Goal: Task Accomplishment & Management: Complete application form

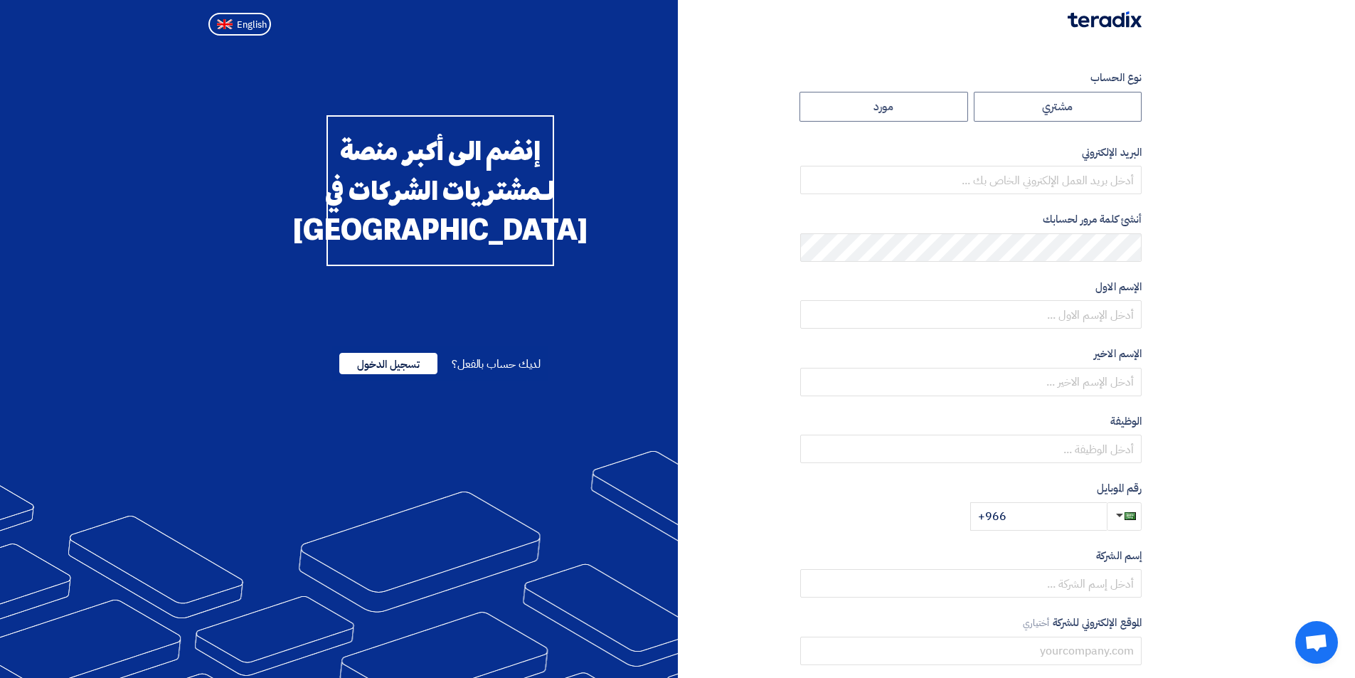
radio input "true"
type input "[PERSON_NAME][DOMAIN_NAME][EMAIL_ADDRESS][DOMAIN_NAME]"
type input "[PERSON_NAME] For General Supplies"
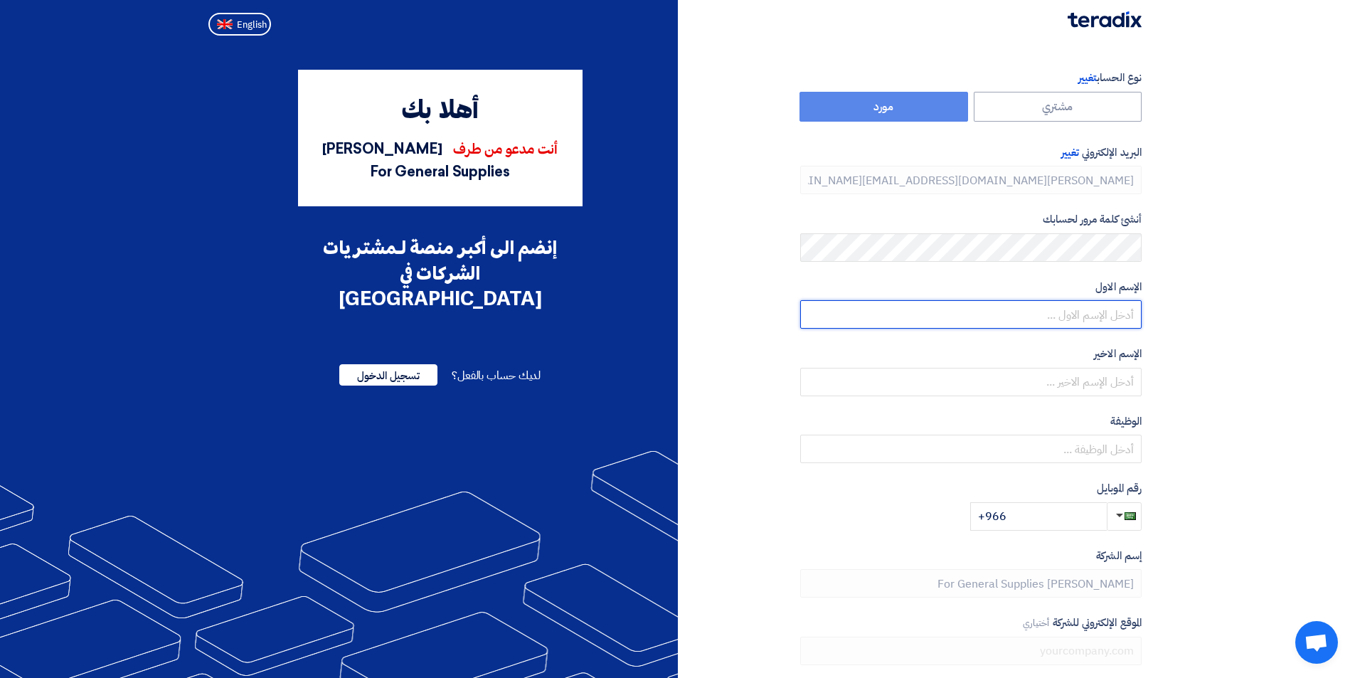
click at [1086, 323] on input "text" at bounding box center [971, 314] width 342 height 28
type input "f"
type input "Fathy"
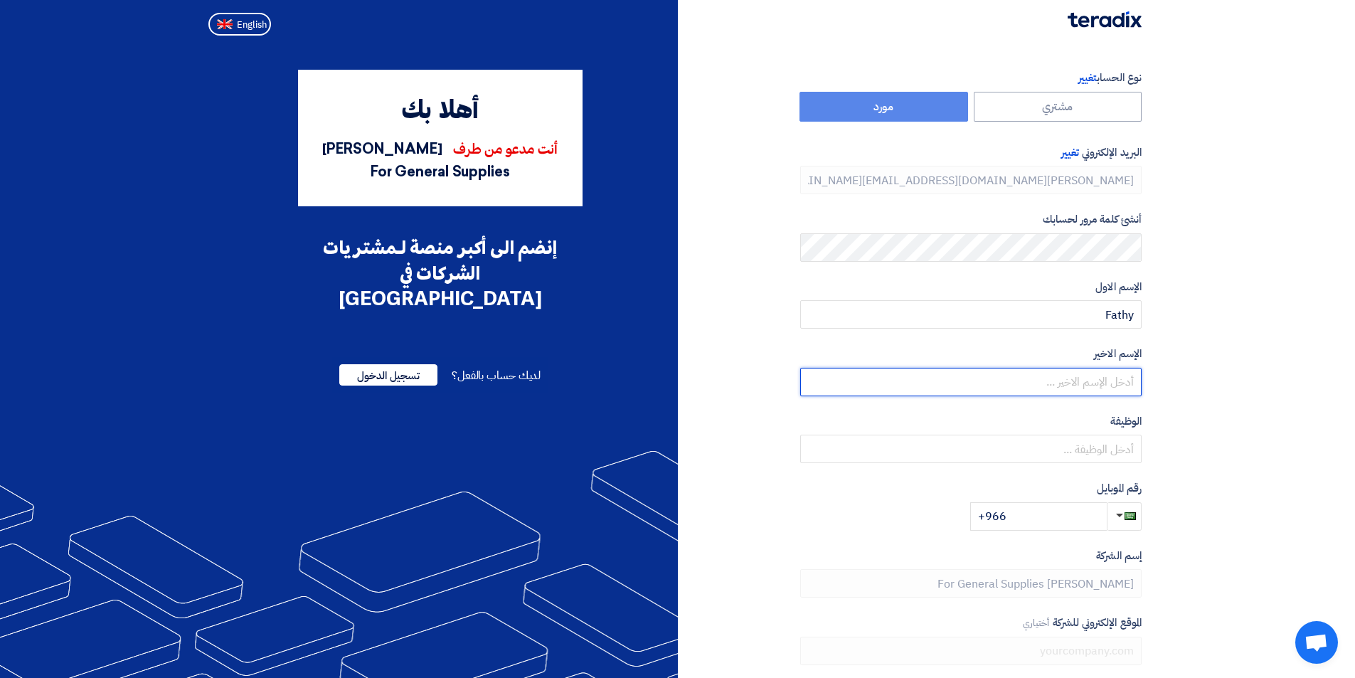
type input "M"
type input "[PERSON_NAME]"
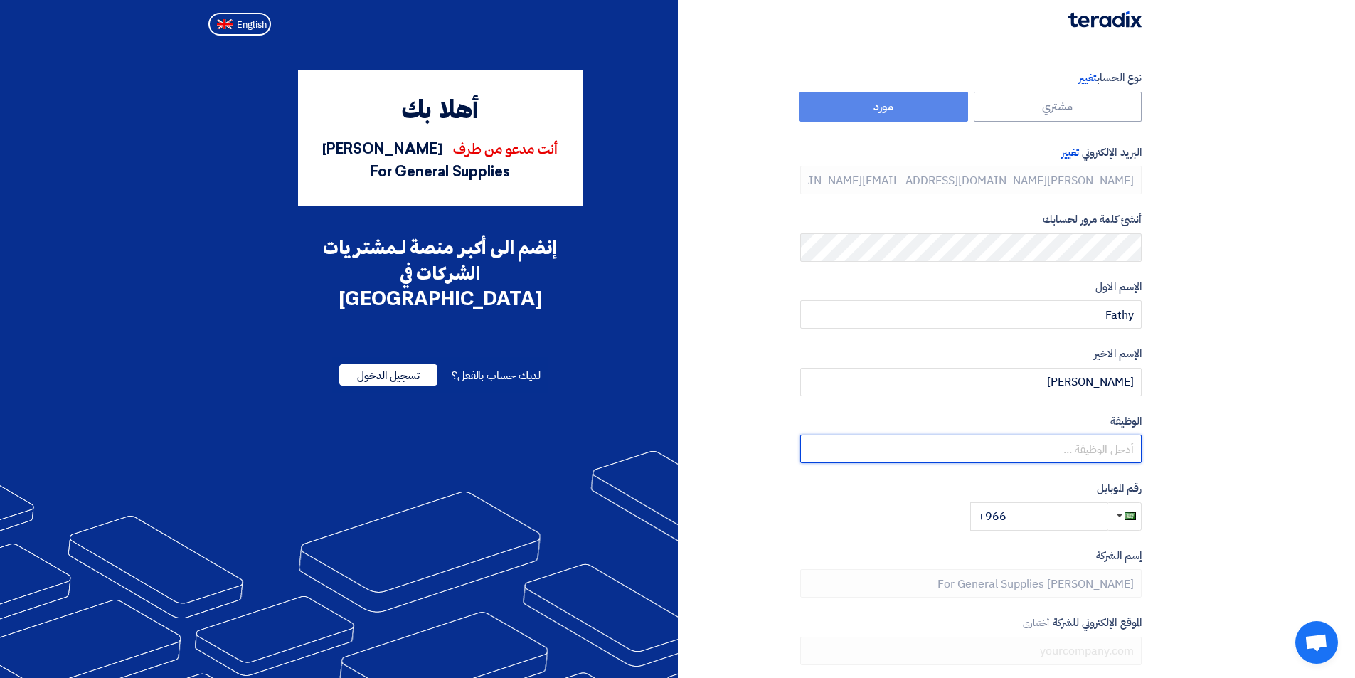
click at [1035, 436] on input "text" at bounding box center [971, 449] width 342 height 28
type input "Sales Director"
click at [1133, 514] on span "button" at bounding box center [1130, 516] width 11 height 8
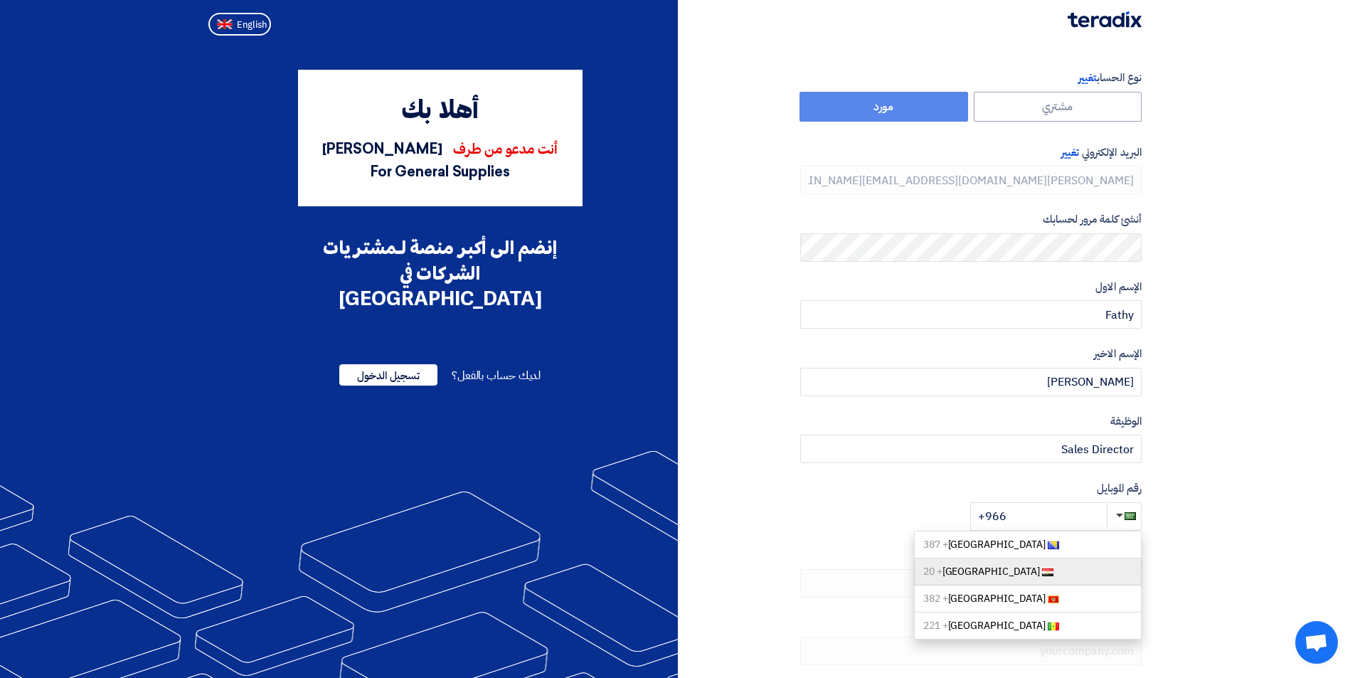
click at [943, 573] on span "+ 20" at bounding box center [933, 571] width 19 height 15
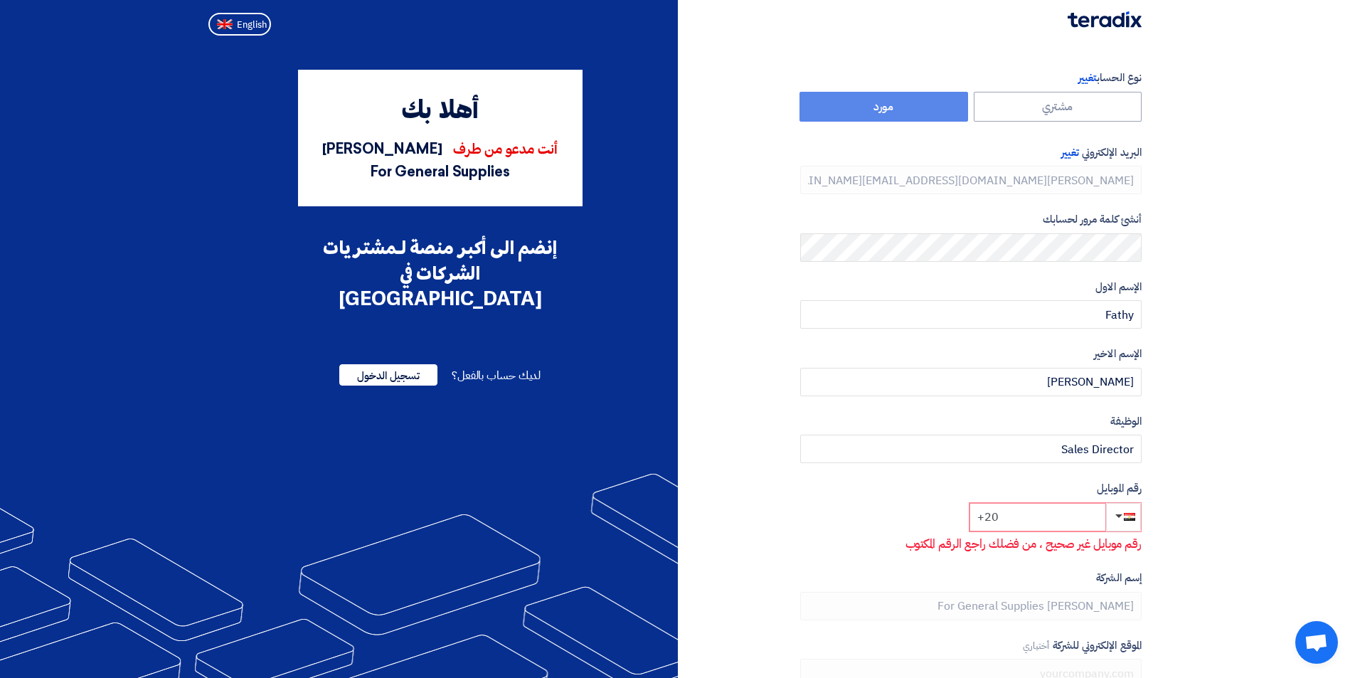
click at [1054, 518] on input "+20" at bounding box center [1038, 517] width 137 height 28
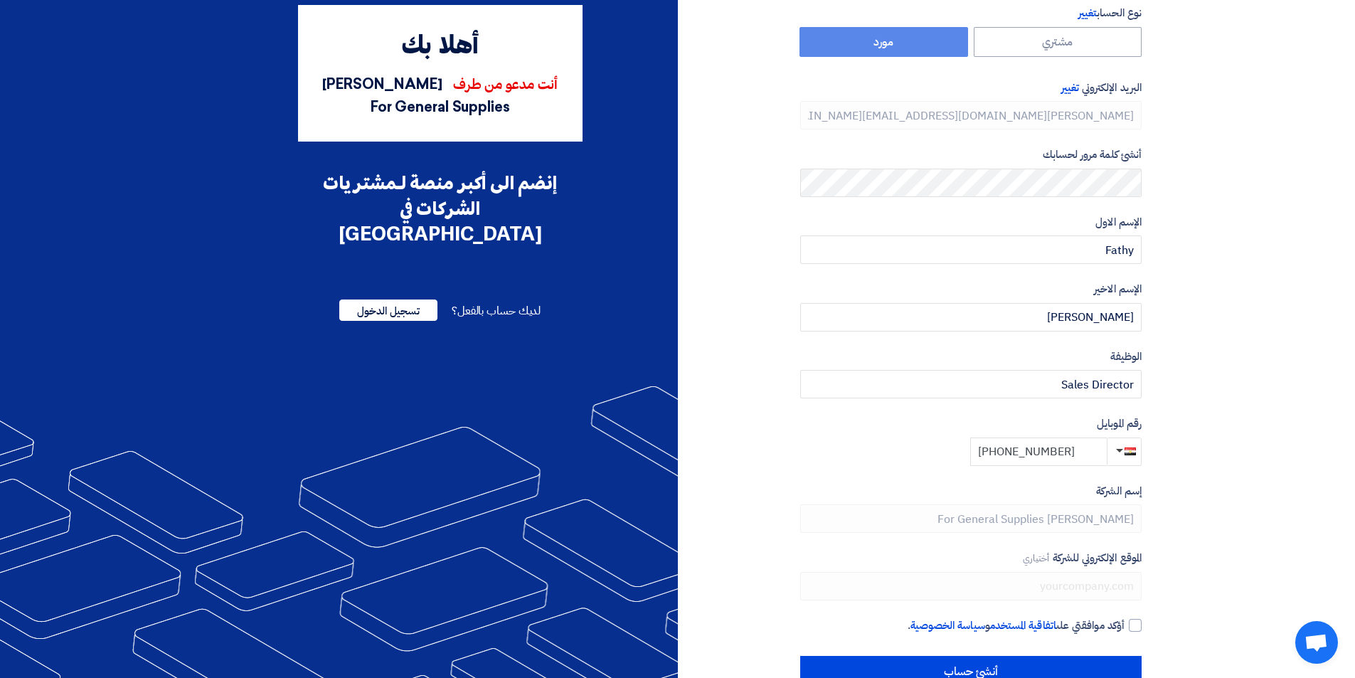
scroll to position [102, 0]
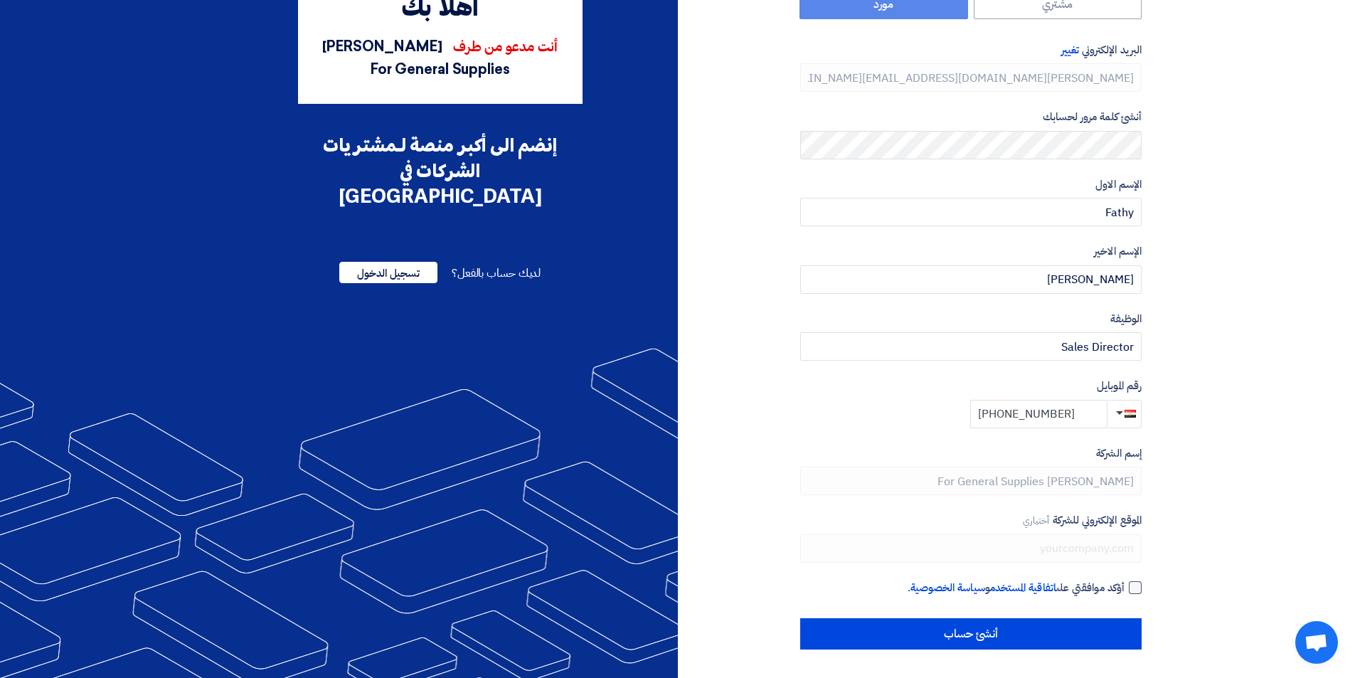
type input "[PHONE_NUMBER]"
click at [1138, 584] on div at bounding box center [1135, 587] width 13 height 13
click at [1125, 584] on input "أؤكد موافقتي على اتفاقية المستخدم و سياسة الخصوصية ." at bounding box center [954, 594] width 342 height 28
checkbox input "true"
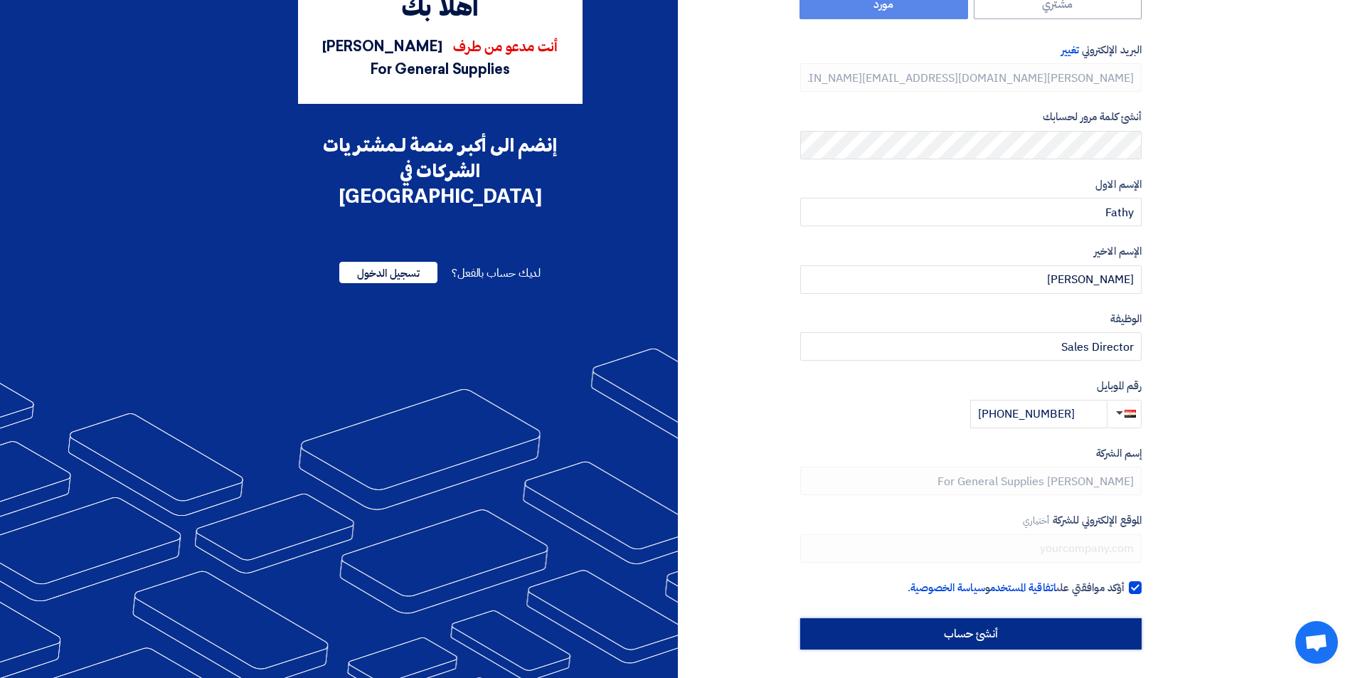
click at [1040, 633] on input "أنشئ حساب" at bounding box center [971, 633] width 342 height 31
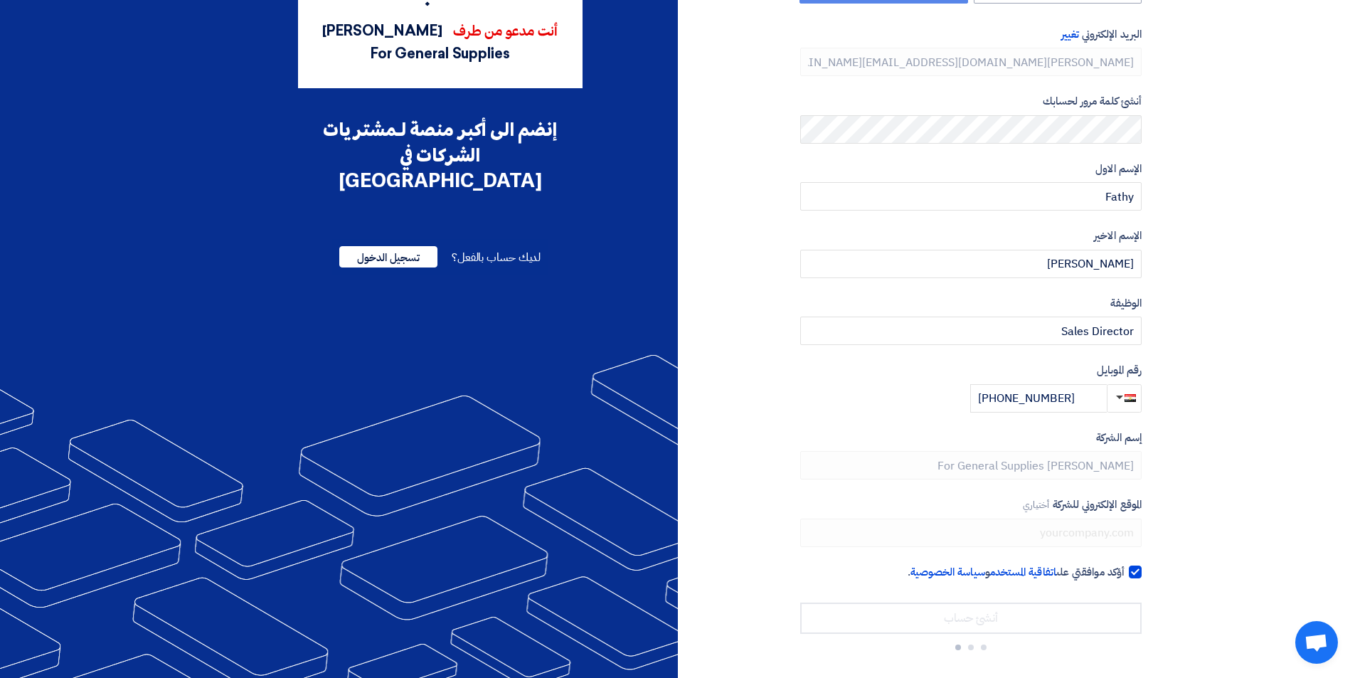
scroll to position [123, 0]
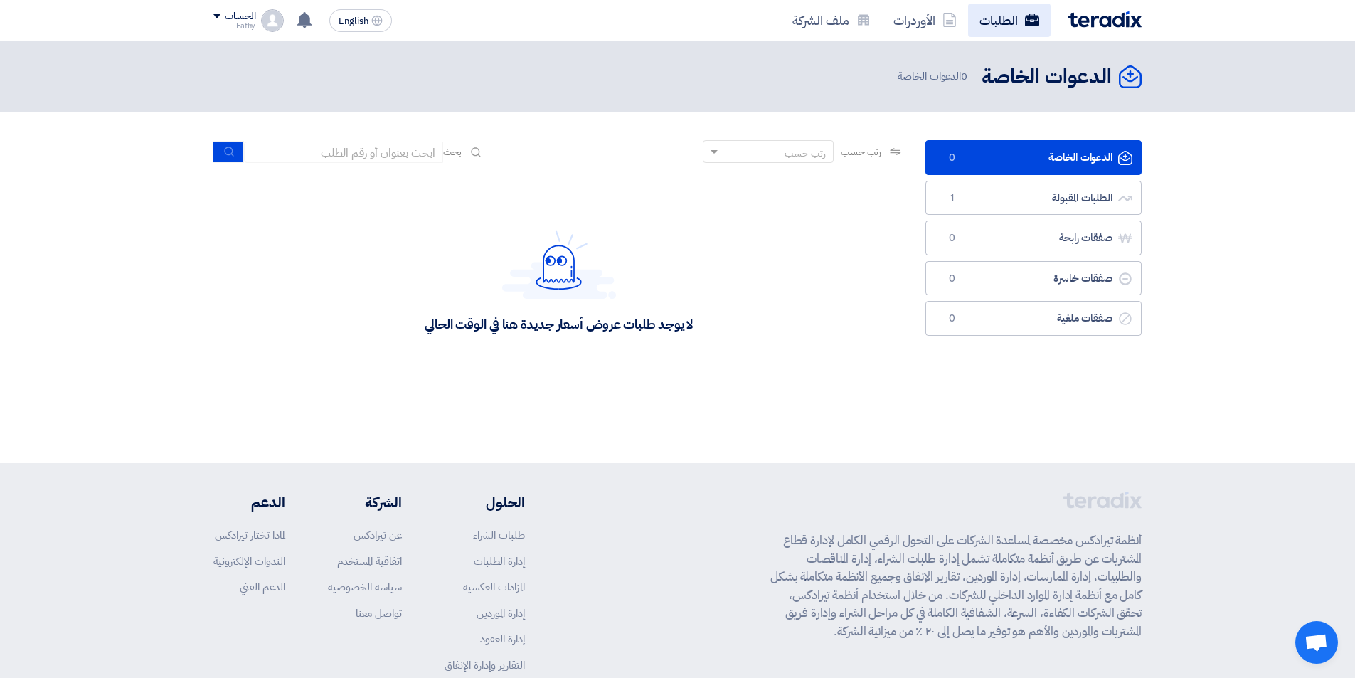
click at [984, 15] on link "الطلبات" at bounding box center [1009, 20] width 83 height 33
click at [1052, 189] on link "الطلبات المقبولة الطلبات المقبولة 1" at bounding box center [1034, 198] width 216 height 35
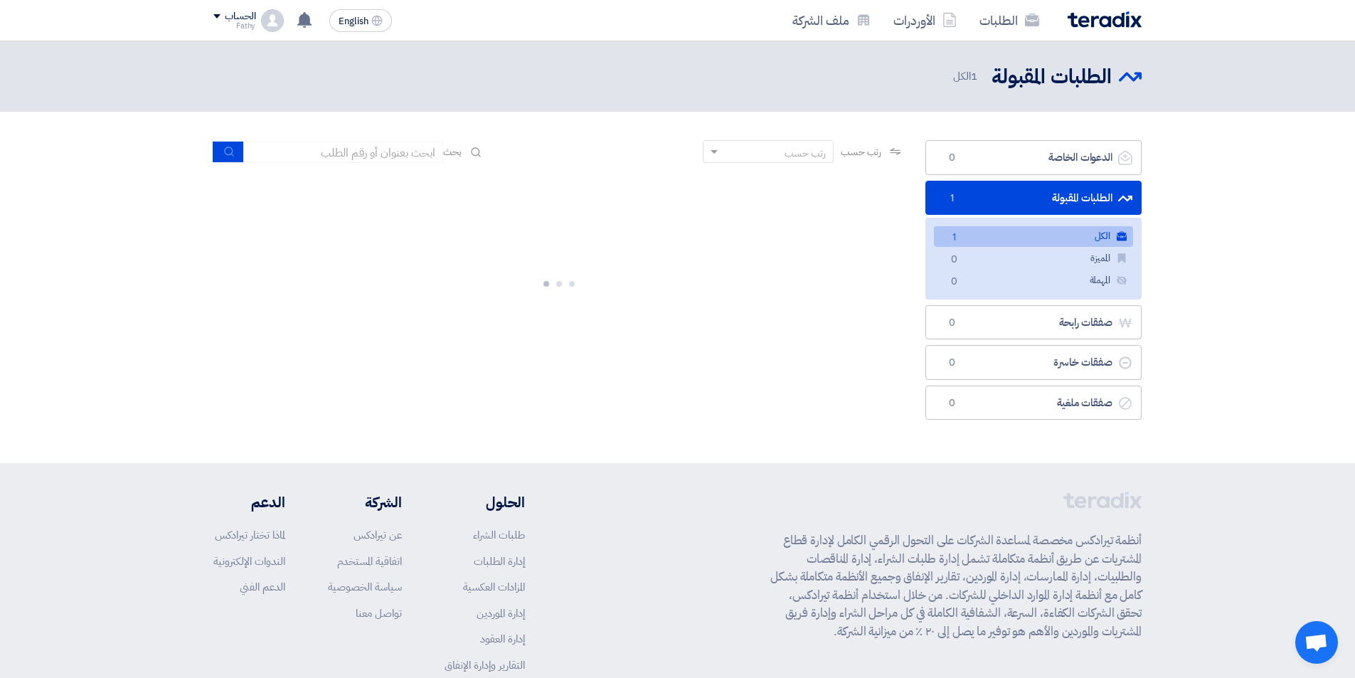
click at [1037, 236] on link "الكل الكل 1" at bounding box center [1033, 236] width 199 height 21
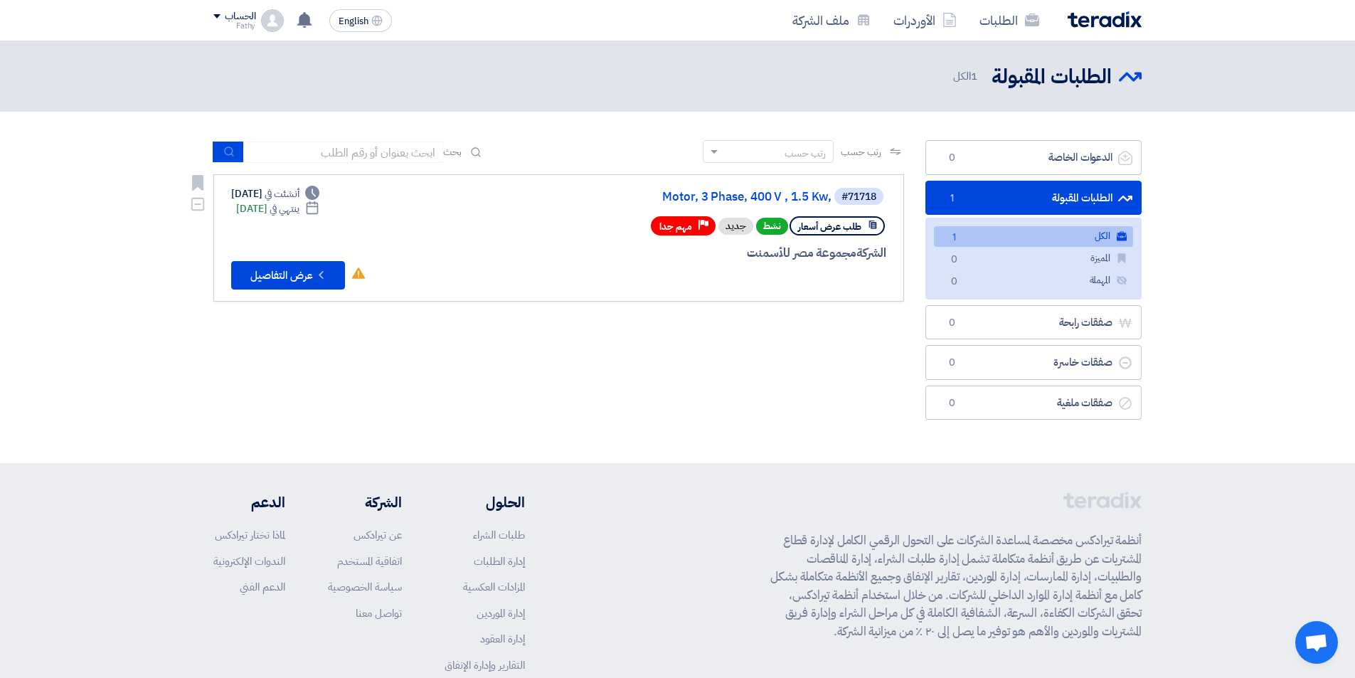
click at [831, 255] on div "الشركة مجموعة مصر للأسمنت" at bounding box center [715, 253] width 342 height 18
click at [289, 272] on button "Check details عرض التفاصيل" at bounding box center [288, 275] width 114 height 28
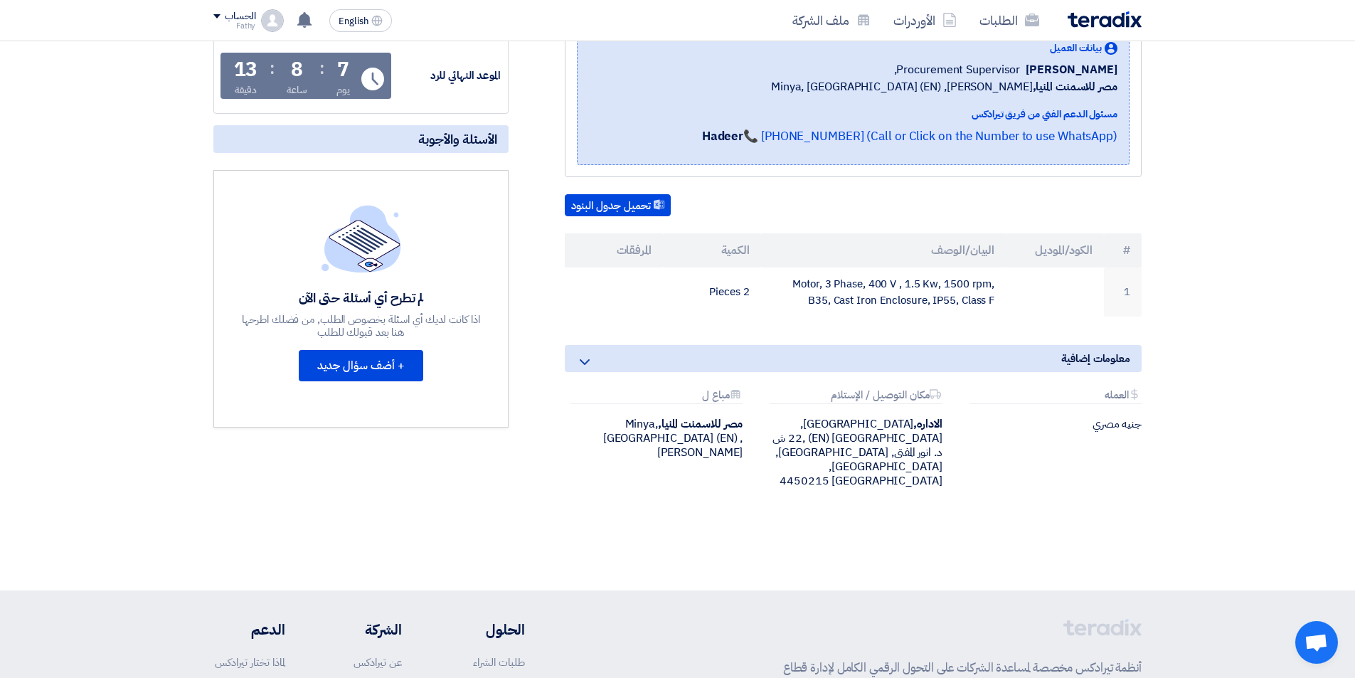
scroll to position [285, 0]
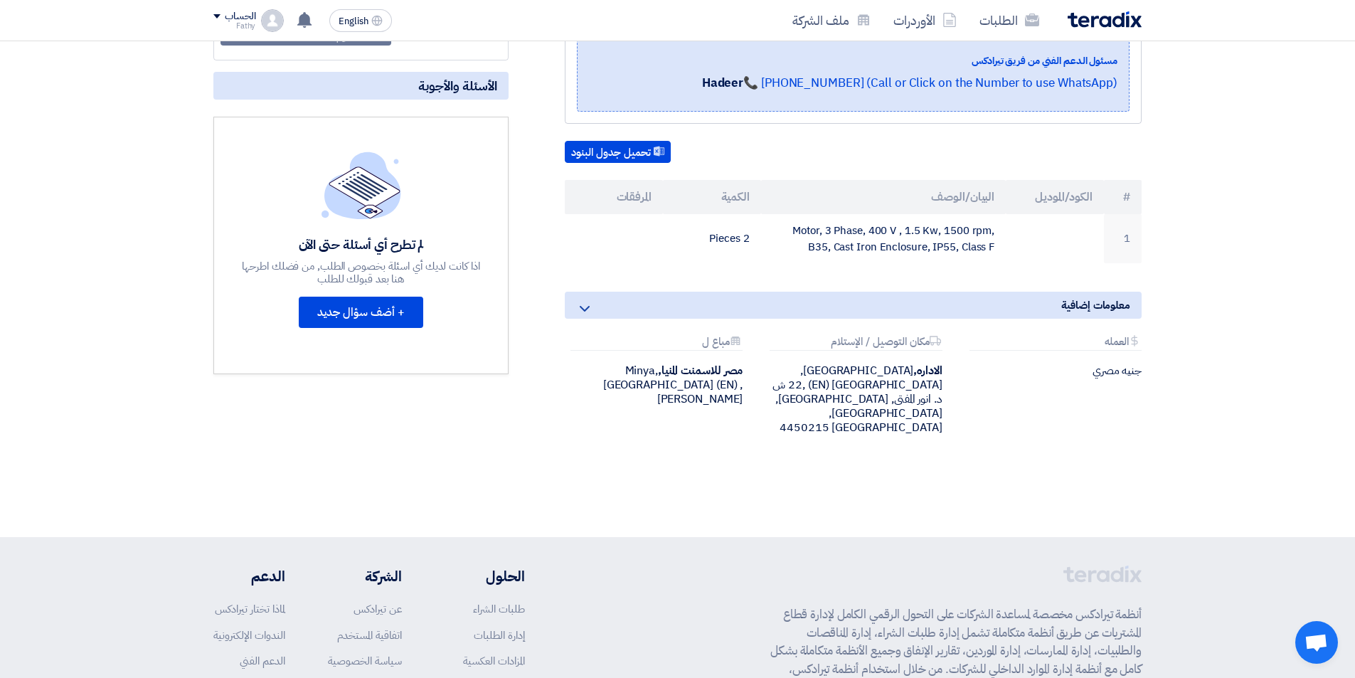
click at [811, 379] on div "الاداره, [GEOGRAPHIC_DATA], [GEOGRAPHIC_DATA] (EN) ,22 ش د. انور المفتى, [GEOGR…" at bounding box center [853, 399] width 178 height 71
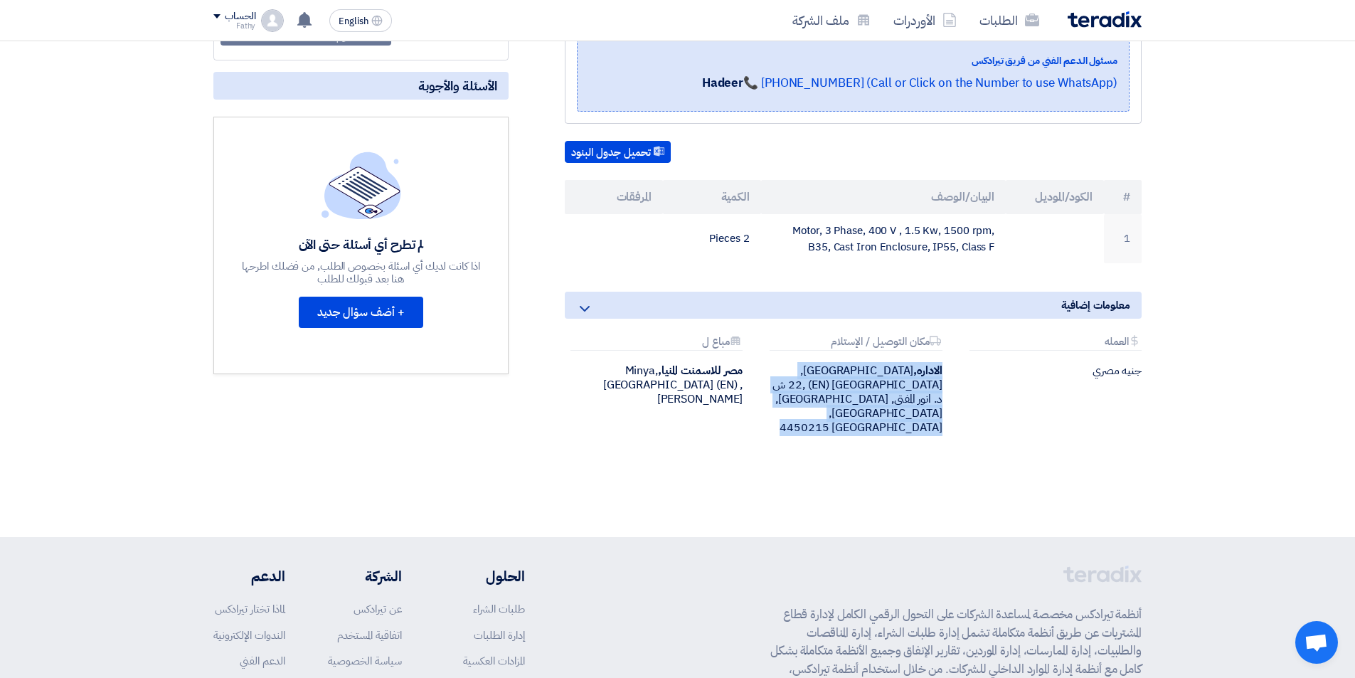
click at [811, 379] on div "الاداره, [GEOGRAPHIC_DATA], [GEOGRAPHIC_DATA] (EN) ,22 ش د. انور المفتى, [GEOGR…" at bounding box center [853, 399] width 178 height 71
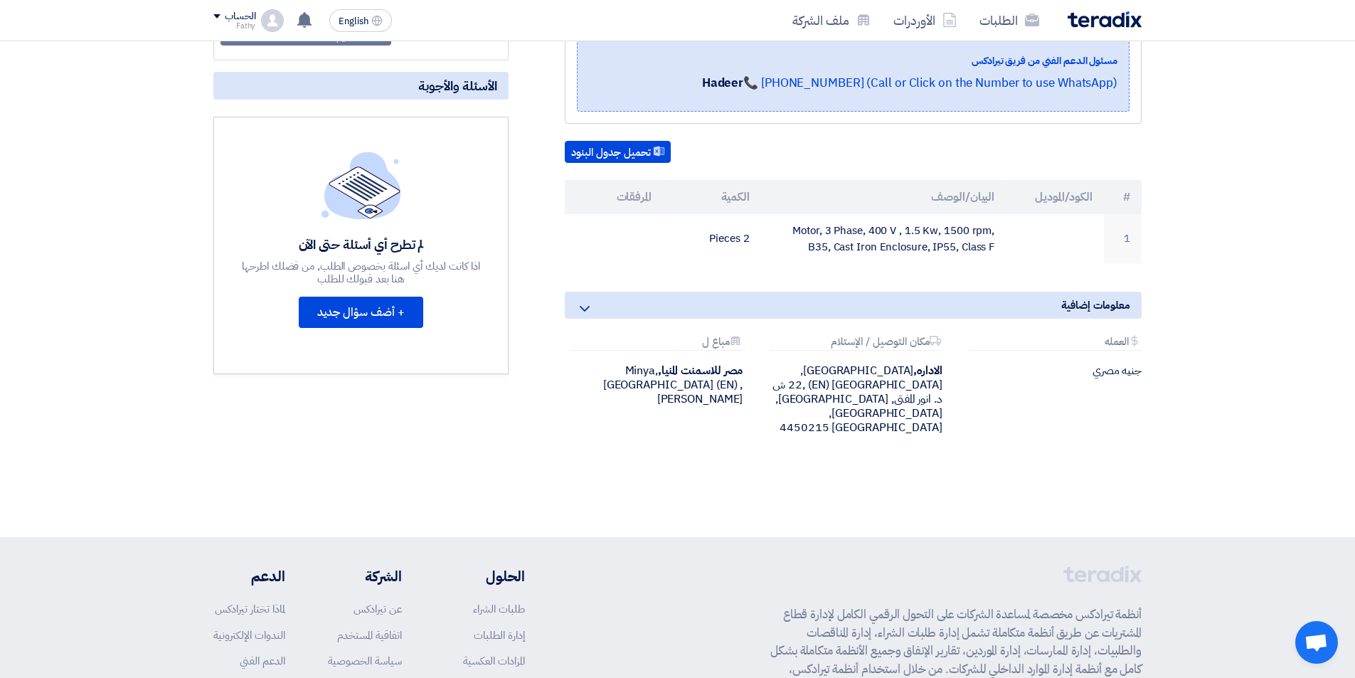
click at [672, 388] on div "مصر للاسمنت المنيا, [GEOGRAPHIC_DATA], [GEOGRAPHIC_DATA] (EN) ,[PERSON_NAME]" at bounding box center [654, 385] width 178 height 43
drag, startPoint x: 672, startPoint y: 388, endPoint x: 655, endPoint y: 386, distance: 16.6
click at [655, 386] on div "مصر للاسمنت المنيا, [GEOGRAPHIC_DATA], [GEOGRAPHIC_DATA] (EN) ,[PERSON_NAME]" at bounding box center [654, 385] width 178 height 43
click at [674, 372] on b "مصر للاسمنت المنيا," at bounding box center [700, 370] width 85 height 17
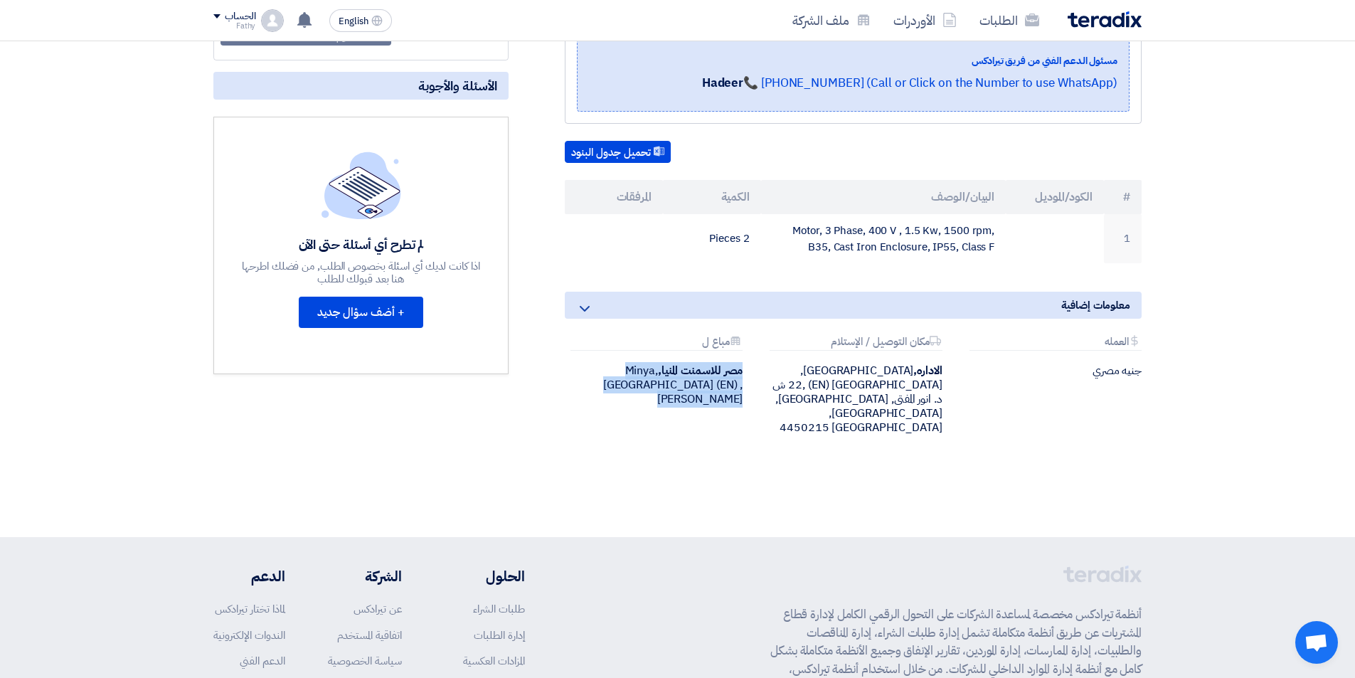
click at [674, 372] on b "مصر للاسمنت المنيا," at bounding box center [700, 370] width 85 height 17
click at [1030, 625] on p "أنظمة تيرادكس مخصصة لمساعدة الشركات على التحول الرقمي الكامل لإدارة قطاع المشتر…" at bounding box center [956, 660] width 371 height 109
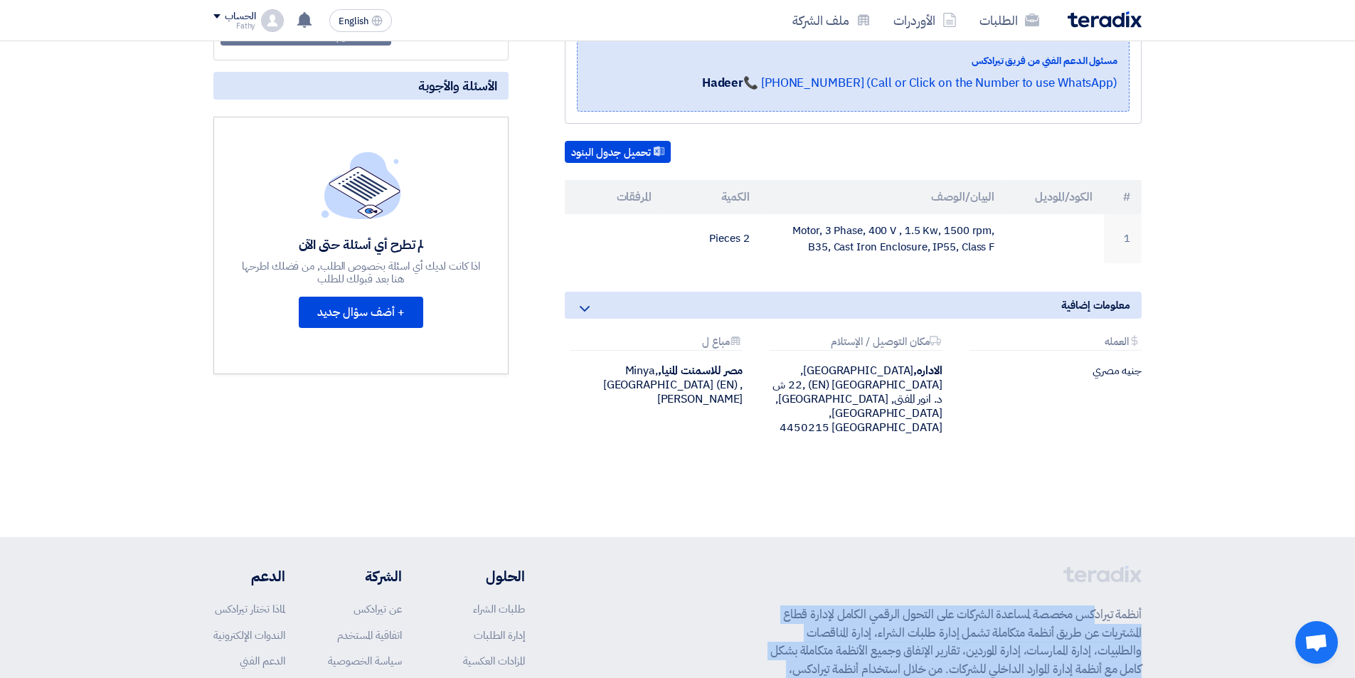
click at [1030, 625] on p "أنظمة تيرادكس مخصصة لمساعدة الشركات على التحول الرقمي الكامل لإدارة قطاع المشتر…" at bounding box center [956, 660] width 371 height 109
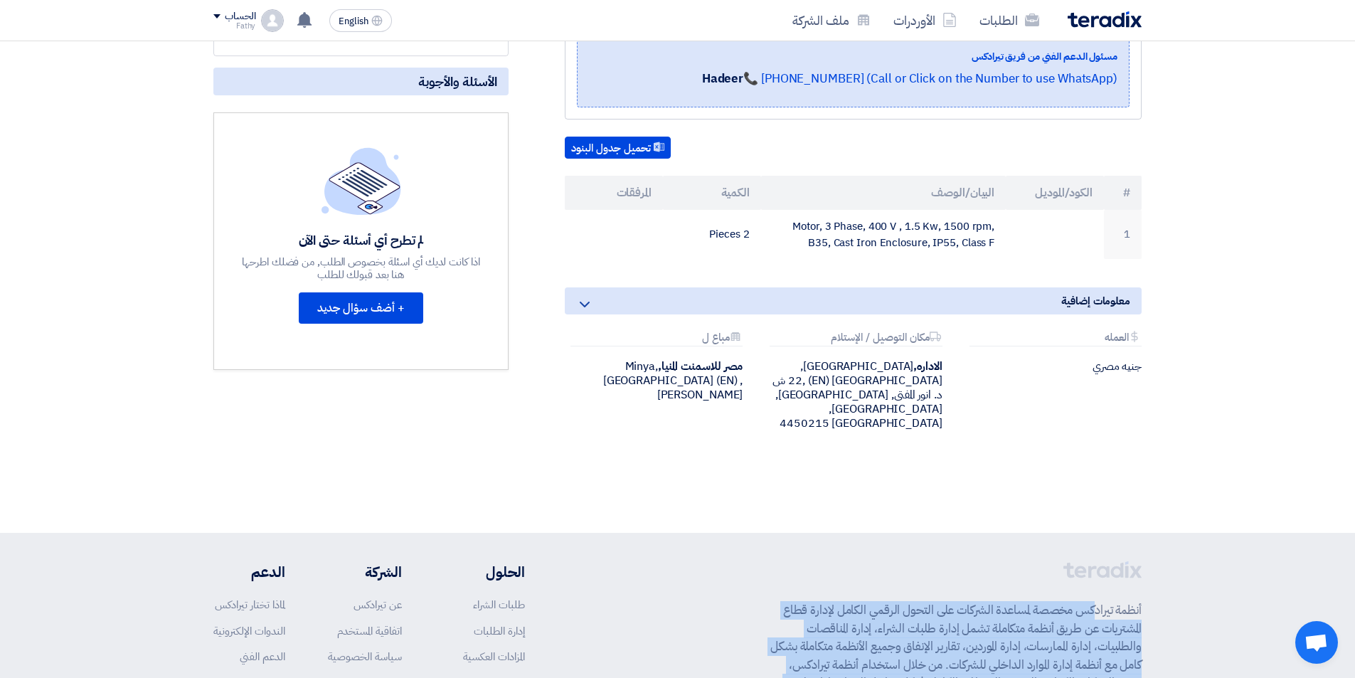
scroll to position [356, 0]
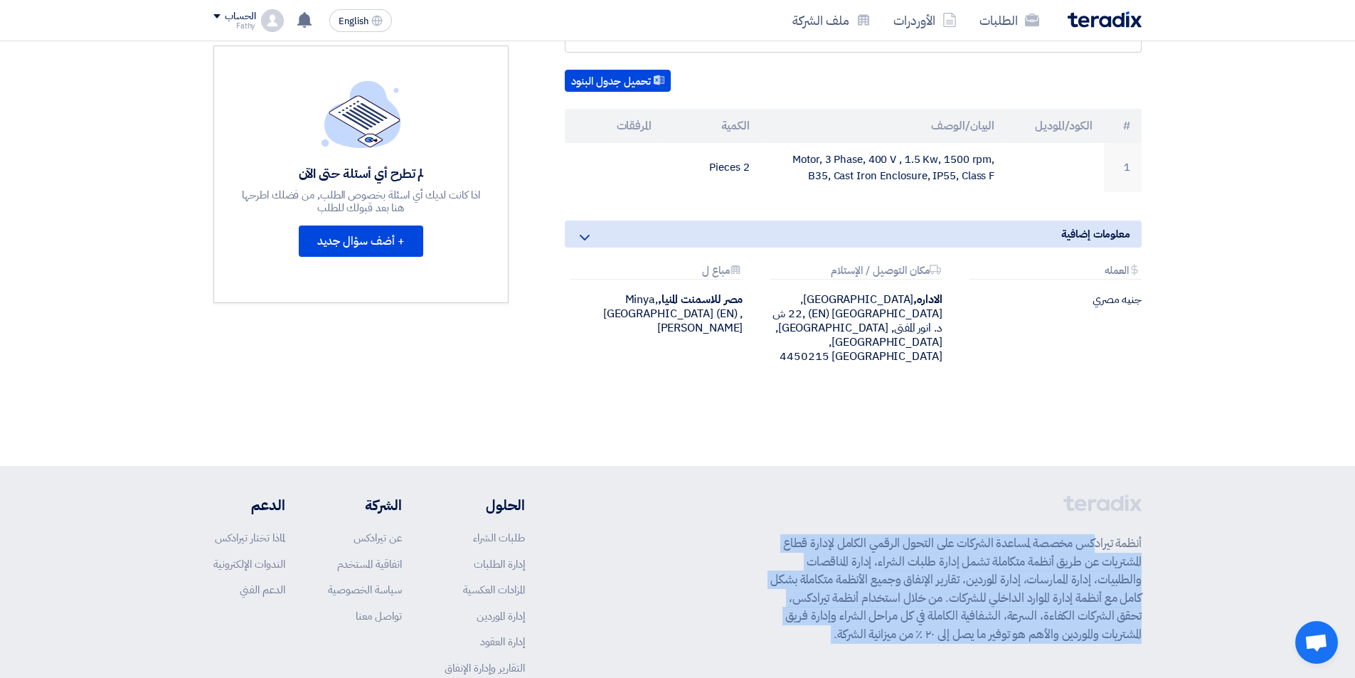
click at [914, 582] on p "أنظمة تيرادكس مخصصة لمساعدة الشركات على التحول الرقمي الكامل لإدارة قطاع المشتر…" at bounding box center [956, 588] width 371 height 109
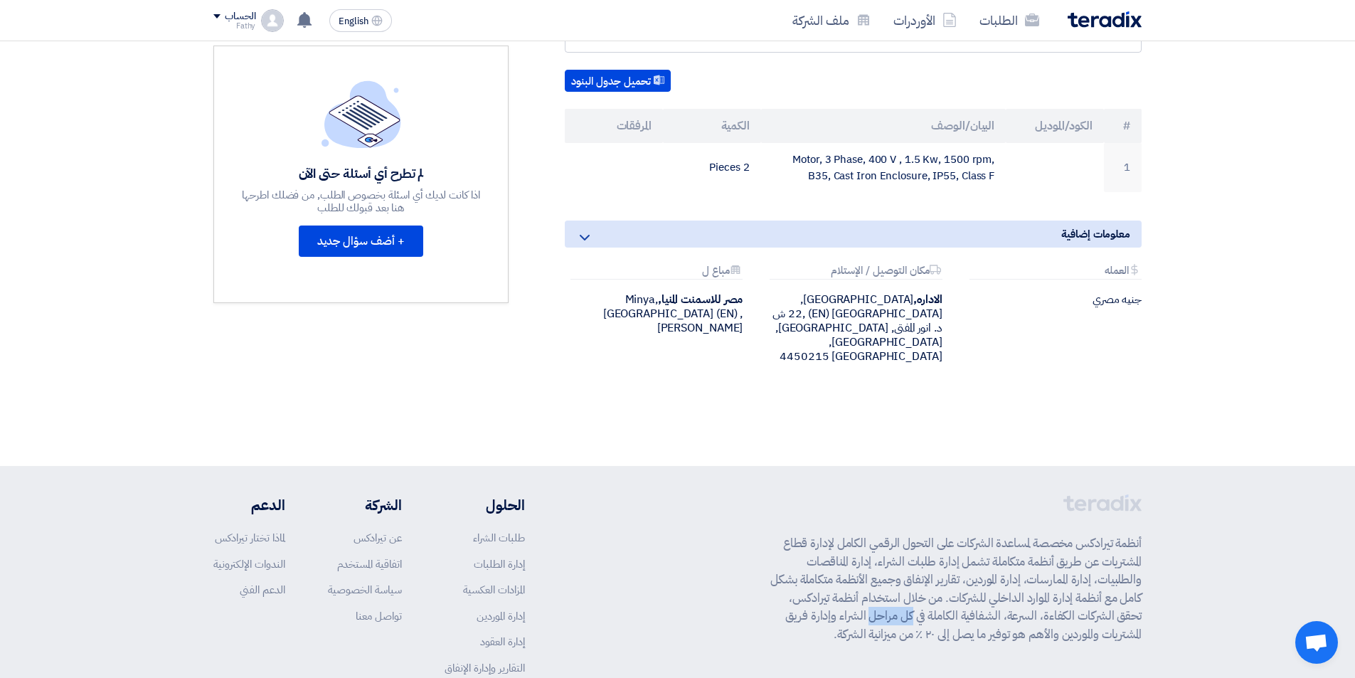
click at [914, 582] on p "أنظمة تيرادكس مخصصة لمساعدة الشركات على التحول الرقمي الكامل لإدارة قطاع المشتر…" at bounding box center [956, 588] width 371 height 109
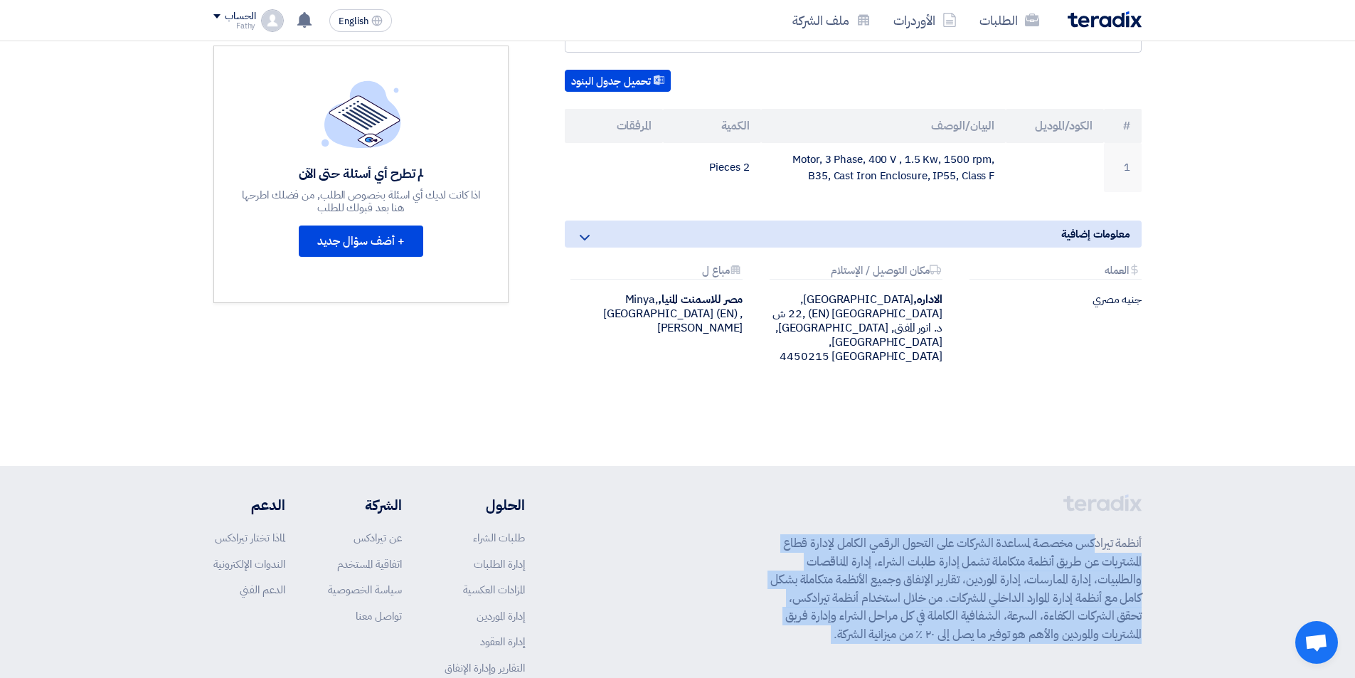
click at [914, 582] on p "أنظمة تيرادكس مخصصة لمساعدة الشركات على التحول الرقمي الكامل لإدارة قطاع المشتر…" at bounding box center [956, 588] width 371 height 109
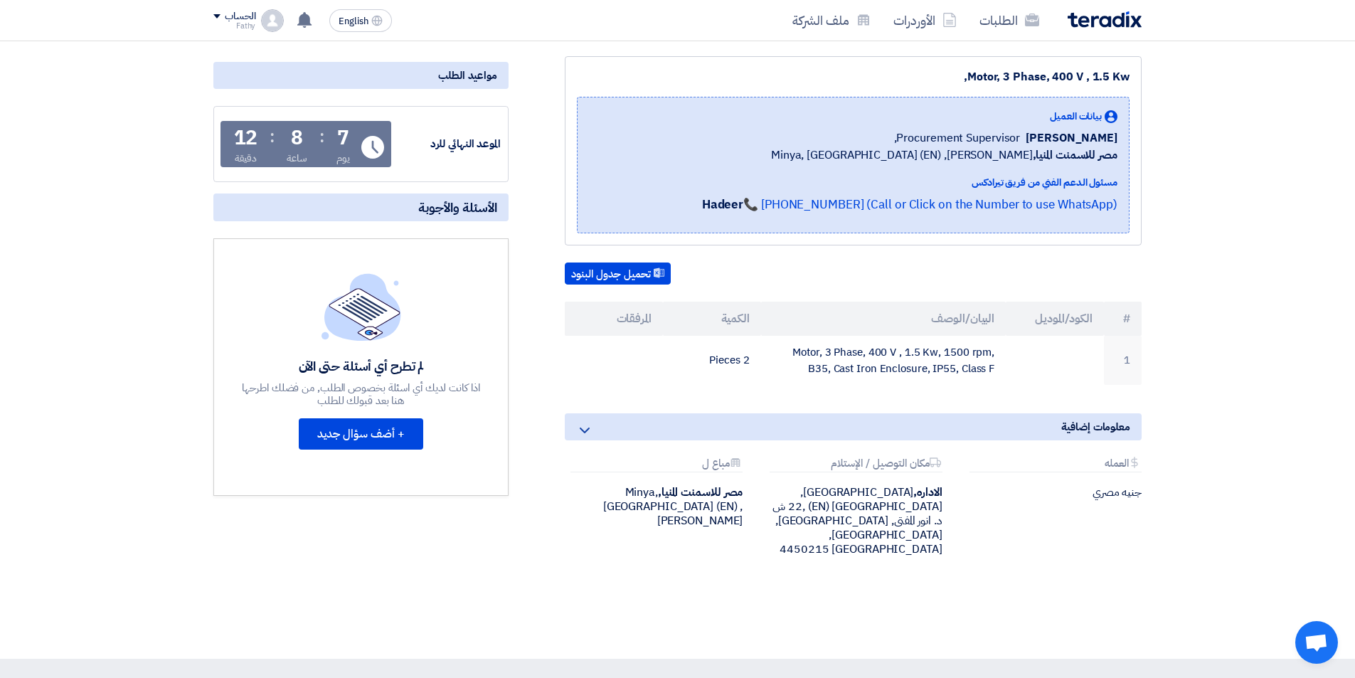
scroll to position [142, 0]
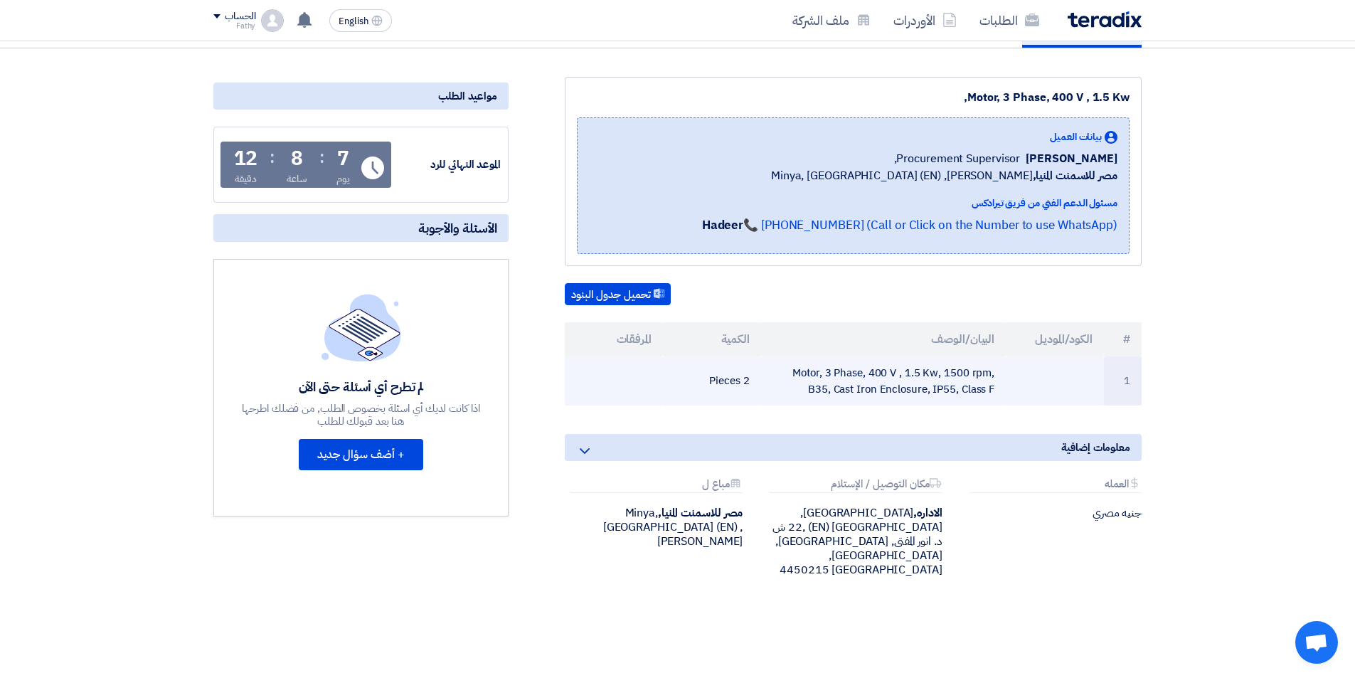
click at [916, 393] on td "Motor, 3 Phase, 400 V , 1.5 Kw, 1500 rpm, B35, Cast Iron Enclosure, IP55, Class…" at bounding box center [883, 380] width 245 height 49
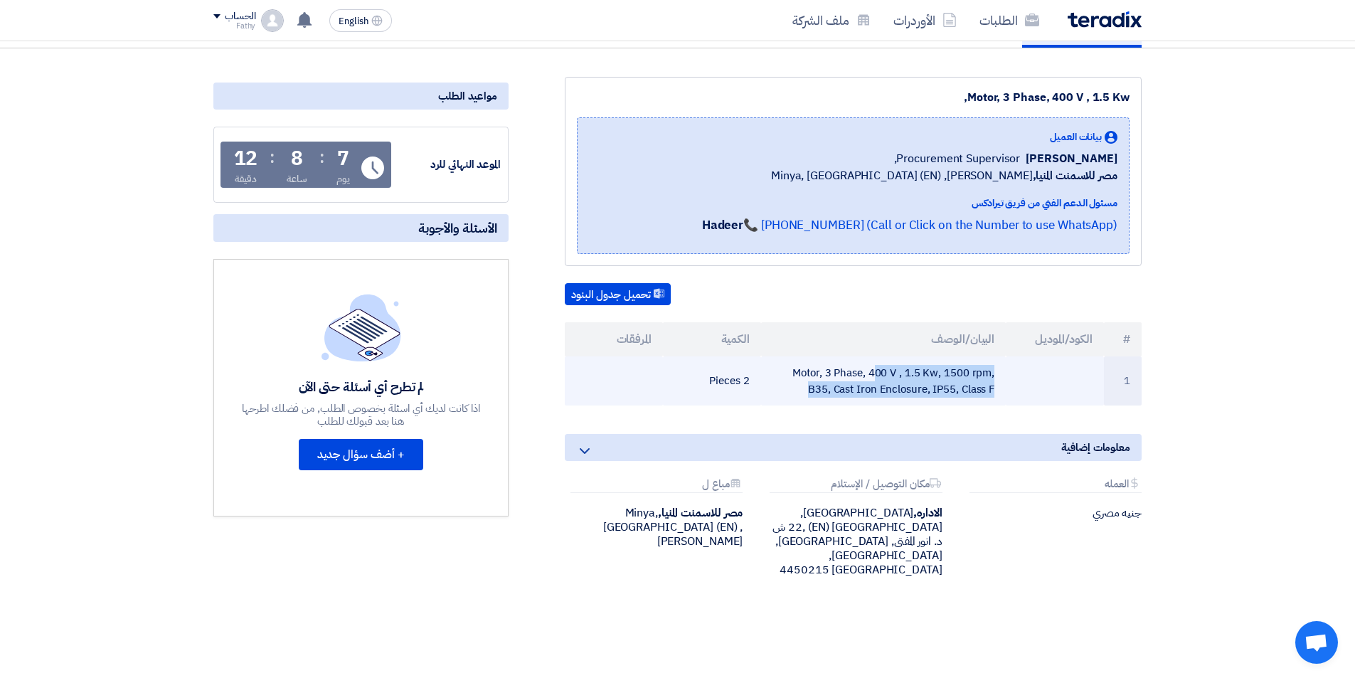
click at [916, 393] on td "Motor, 3 Phase, 400 V , 1.5 Kw, 1500 rpm, B35, Cast Iron Enclosure, IP55, Class…" at bounding box center [883, 380] width 245 height 49
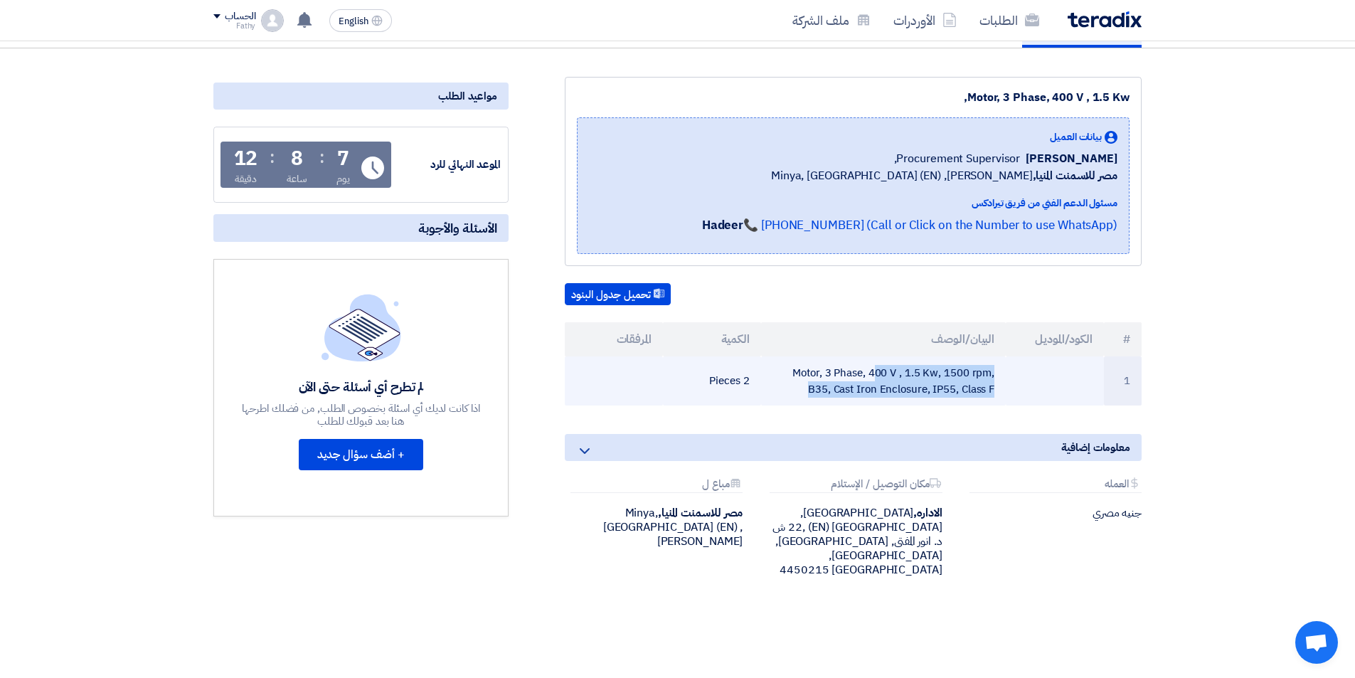
click at [916, 393] on td "Motor, 3 Phase, 400 V , 1.5 Kw, 1500 rpm, B35, Cast Iron Enclosure, IP55, Class…" at bounding box center [883, 380] width 245 height 49
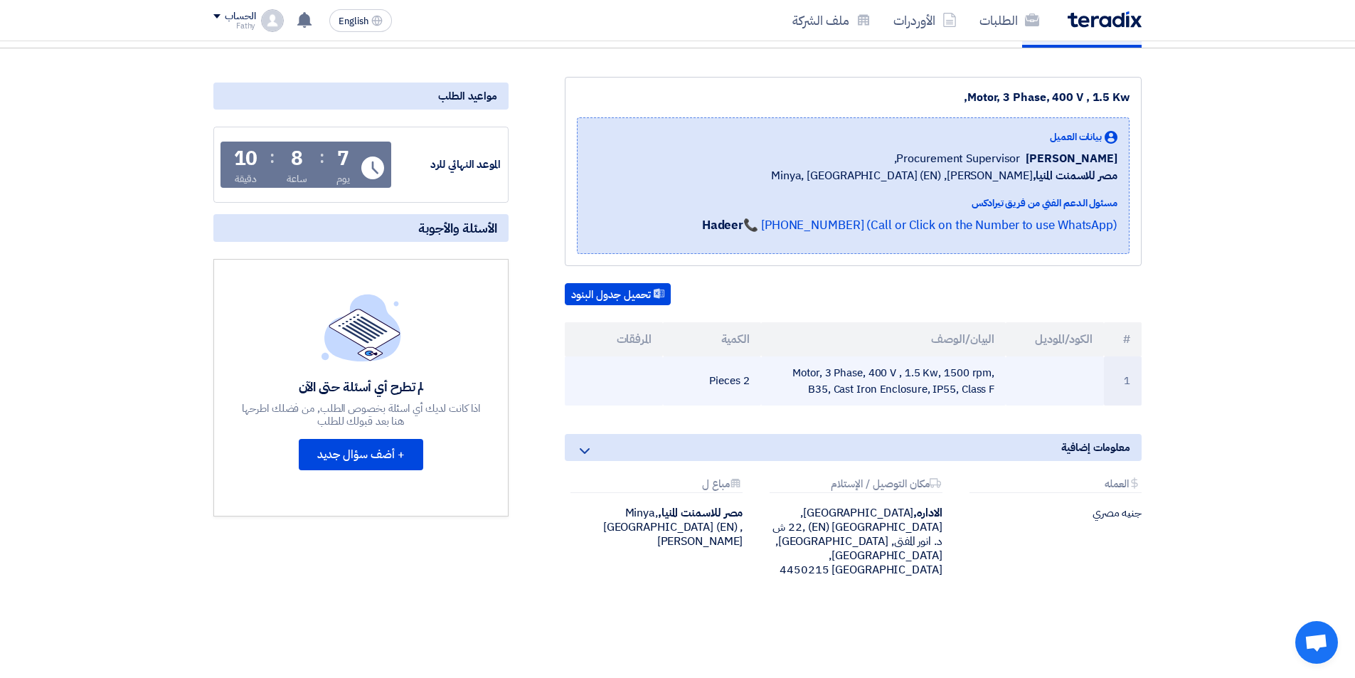
click at [731, 380] on td "2 Pieces" at bounding box center [712, 380] width 98 height 49
click at [727, 386] on td "2 Pieces" at bounding box center [712, 380] width 98 height 49
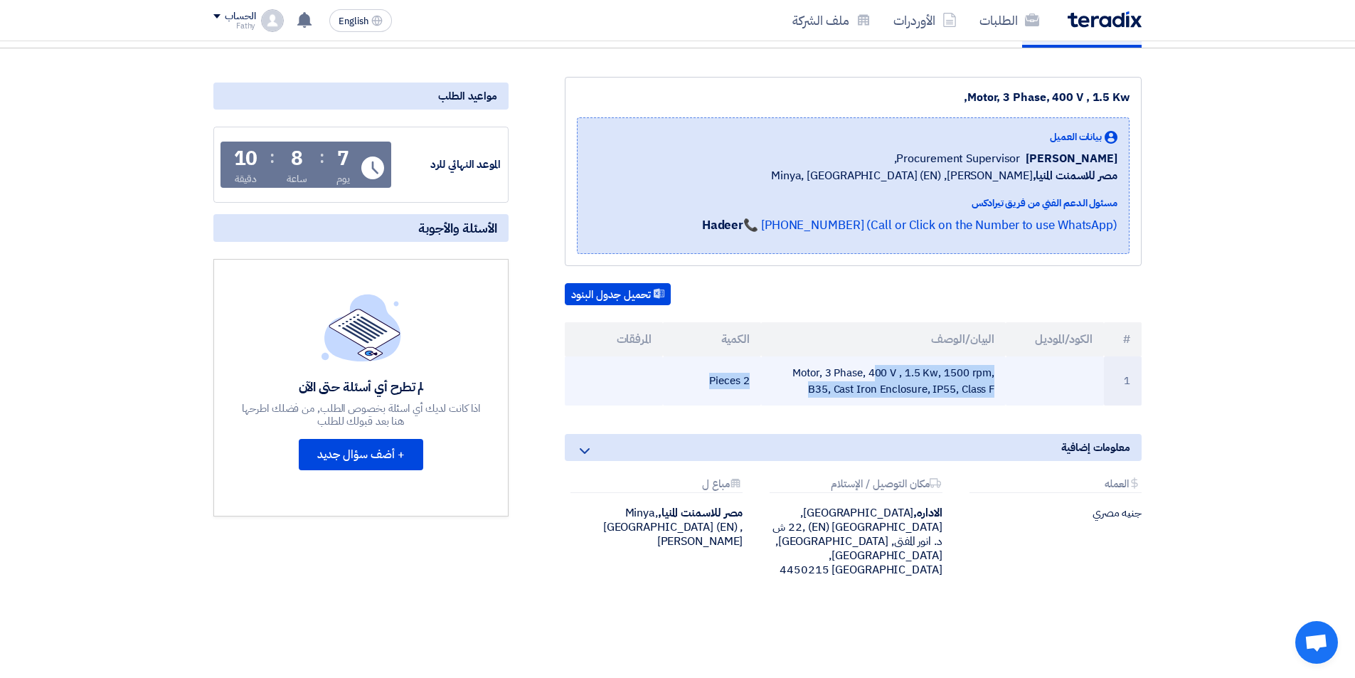
drag, startPoint x: 727, startPoint y: 386, endPoint x: 998, endPoint y: 381, distance: 270.4
click at [998, 381] on tr "1 Motor, 3 Phase, 400 V , 1.5 Kw, 1500 rpm, B35, Cast Iron Enclosure, IP55, Cla…" at bounding box center [853, 380] width 577 height 49
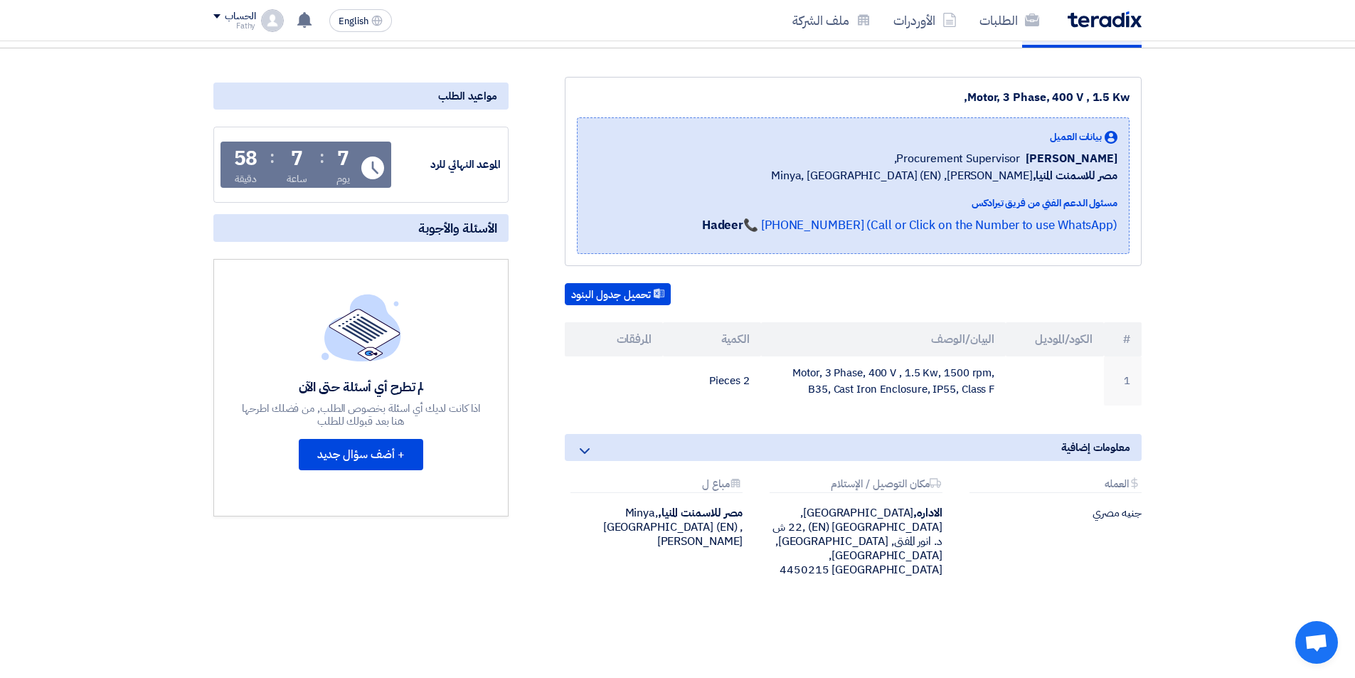
click at [1059, 97] on div "Motor, 3 Phase, 400 V , 1.5 Kw," at bounding box center [853, 97] width 553 height 17
